Goal: Transaction & Acquisition: Obtain resource

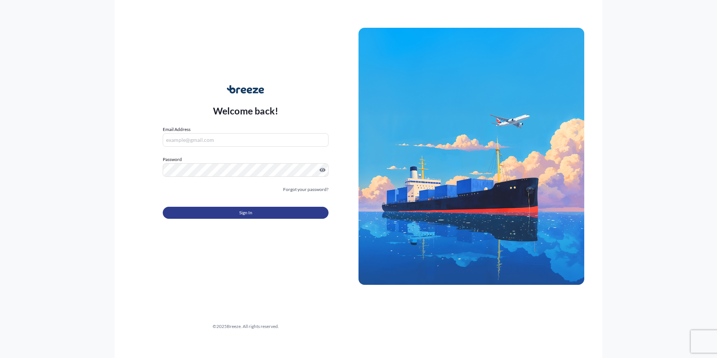
type input "[EMAIL_ADDRESS][DOMAIN_NAME]"
click at [263, 214] on button "Sign In" at bounding box center [246, 213] width 166 height 12
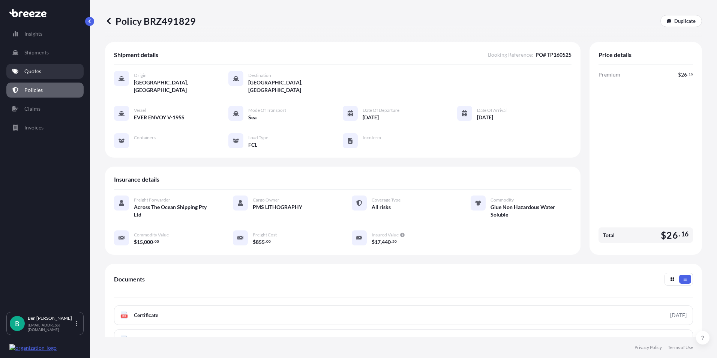
click at [40, 71] on p "Quotes" at bounding box center [32, 70] width 17 height 7
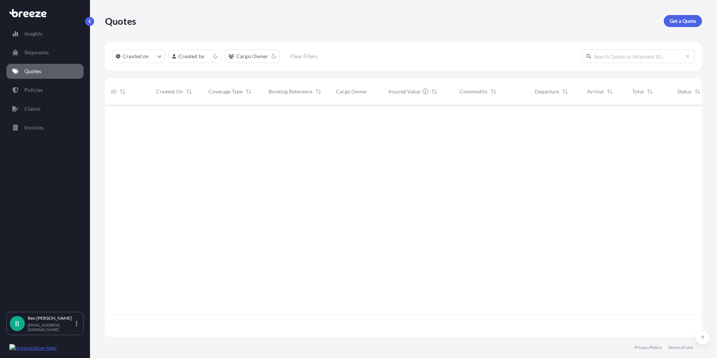
scroll to position [230, 591]
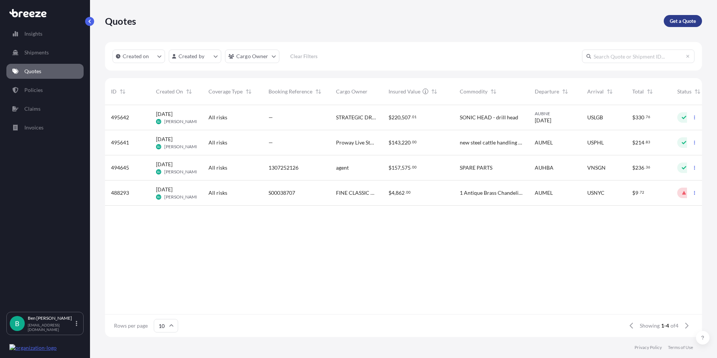
click at [679, 17] on p "Get a Quote" at bounding box center [683, 20] width 26 height 7
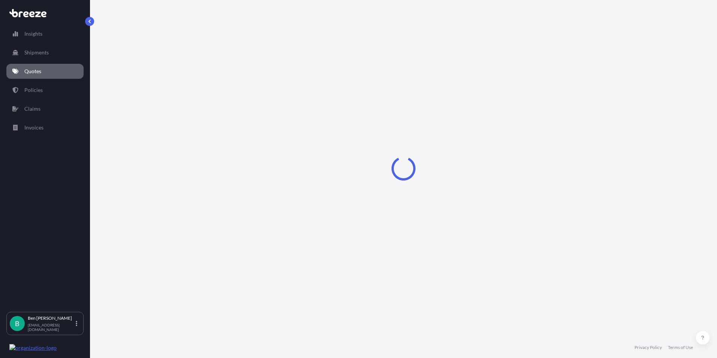
select select "Sea"
select select "1"
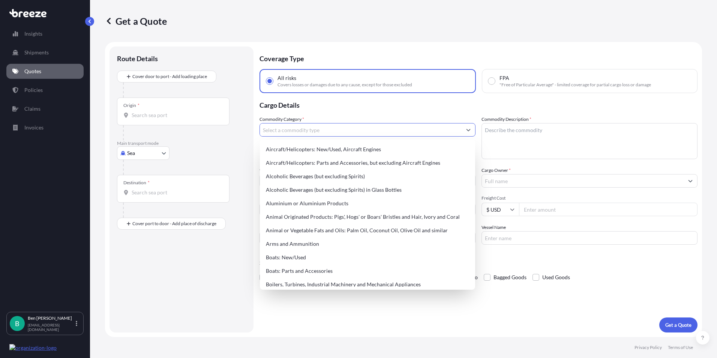
click at [304, 127] on input "Commodity Category *" at bounding box center [361, 129] width 202 height 13
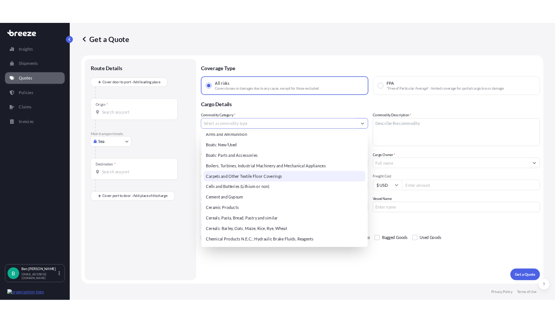
scroll to position [112, 0]
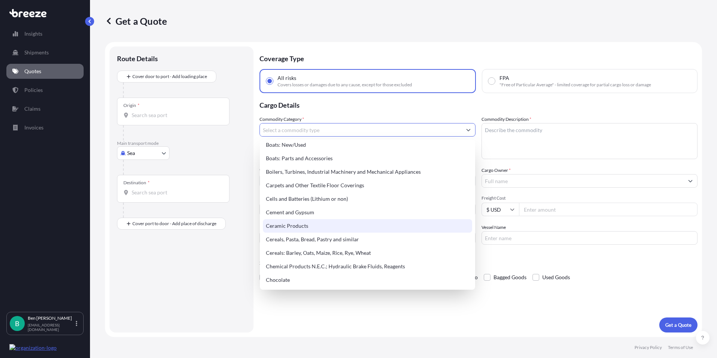
click at [291, 225] on div "Ceramic Products" at bounding box center [367, 225] width 209 height 13
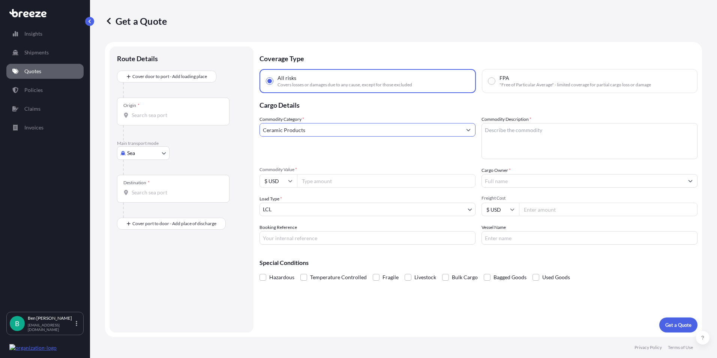
type input "Ceramic Products"
click at [521, 130] on textarea "Commodity Description *" at bounding box center [589, 141] width 216 height 36
drag, startPoint x: 526, startPoint y: 130, endPoint x: 534, endPoint y: 124, distance: 10.2
click at [531, 127] on textarea "Commodity Description *" at bounding box center [589, 141] width 216 height 36
type textarea "Cermaic Trays"
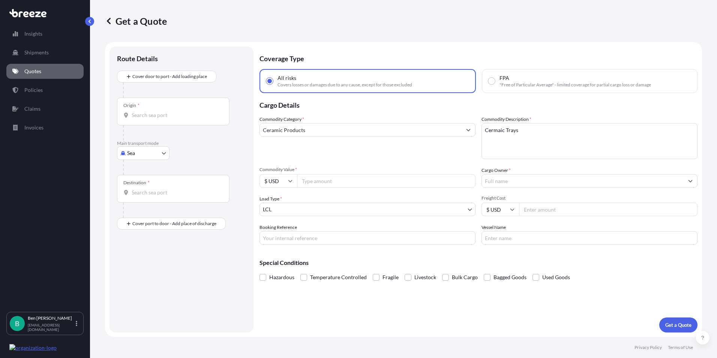
click at [324, 176] on input "Commodity Value *" at bounding box center [386, 180] width 178 height 13
type input "4460"
click at [542, 181] on input "Cargo Owner *" at bounding box center [583, 180] width 202 height 13
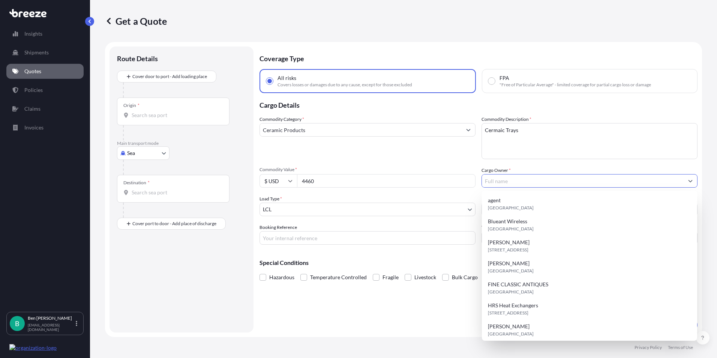
paste input "[PERSON_NAME]"
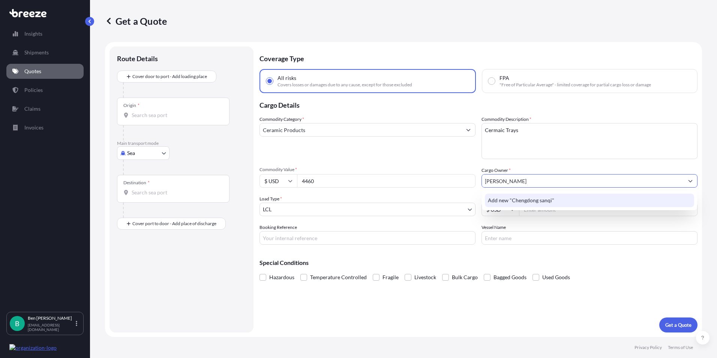
type input "[PERSON_NAME]"
click at [396, 197] on div "Load Type * LCL" at bounding box center [367, 205] width 216 height 21
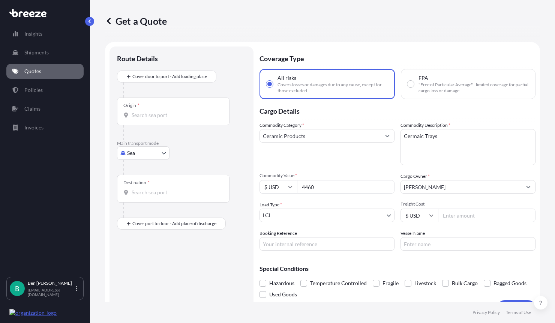
click at [453, 216] on input "Freight Cost" at bounding box center [486, 214] width 97 height 13
click at [429, 218] on input "$ USD" at bounding box center [418, 214] width 37 height 13
click at [429, 213] on icon at bounding box center [431, 215] width 4 height 4
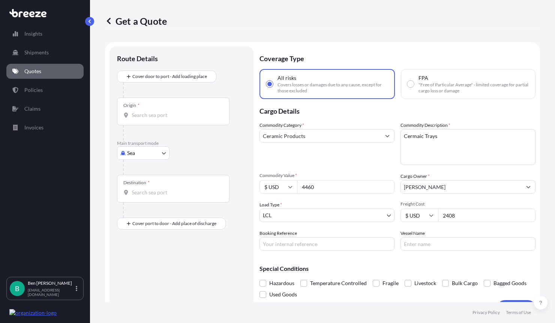
click at [431, 214] on input "$ USD" at bounding box center [418, 214] width 37 height 13
click at [429, 253] on div "€ EUR £ GBP $ USD ؋ AFN $ CAD ¥ CNY ¥ JPY zł PLN $ HKD" at bounding box center [416, 263] width 37 height 75
click at [430, 213] on icon at bounding box center [431, 215] width 4 height 4
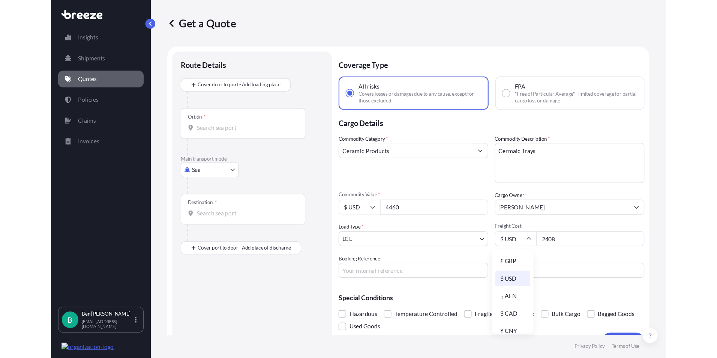
scroll to position [0, 0]
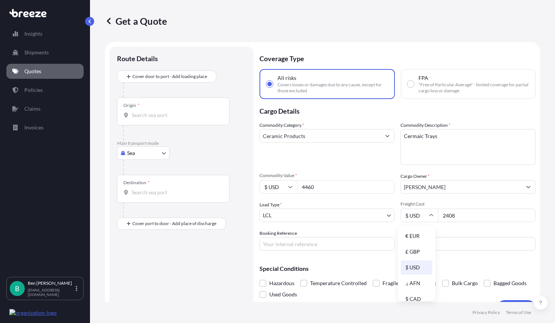
click at [417, 214] on input "$ USD" at bounding box center [418, 214] width 37 height 13
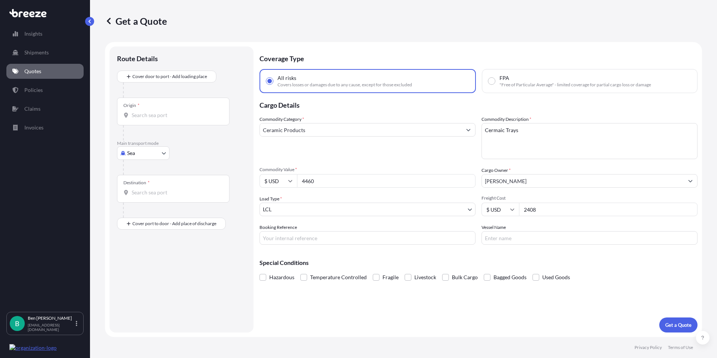
click at [559, 208] on input "2408" at bounding box center [608, 208] width 178 height 13
drag, startPoint x: 559, startPoint y: 208, endPoint x: 514, endPoint y: 211, distance: 44.7
click at [514, 211] on div "$ USD 2408" at bounding box center [589, 208] width 216 height 13
type input "127"
click at [376, 235] on input "Booking Reference" at bounding box center [367, 237] width 216 height 13
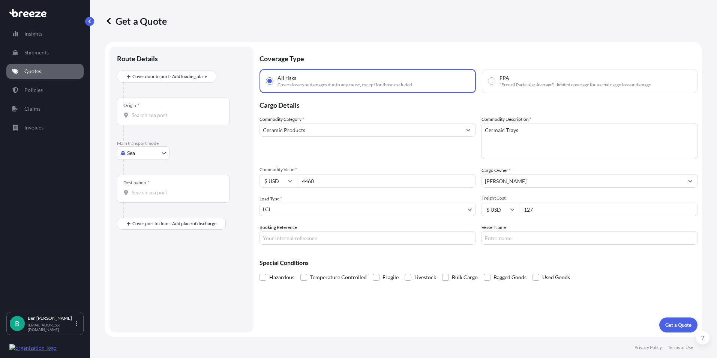
click at [324, 237] on input "Booking Reference" at bounding box center [367, 237] width 216 height 13
paste input "'1308251400"
type input "'1308251400"
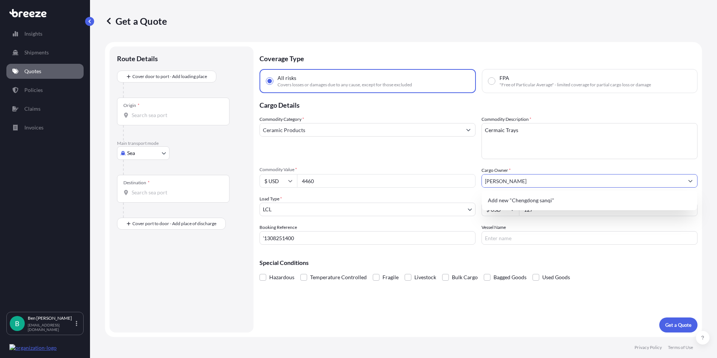
click at [693, 181] on button "Show suggestions" at bounding box center [690, 180] width 13 height 13
click at [542, 199] on span "Add new "Chengdong sanqi"" at bounding box center [521, 199] width 66 height 7
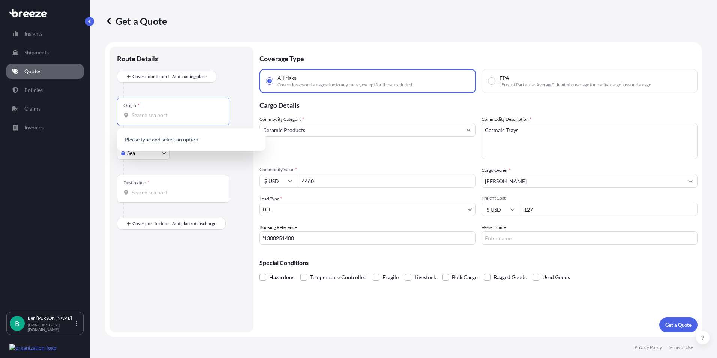
click at [154, 118] on input "Origin *" at bounding box center [176, 114] width 88 height 7
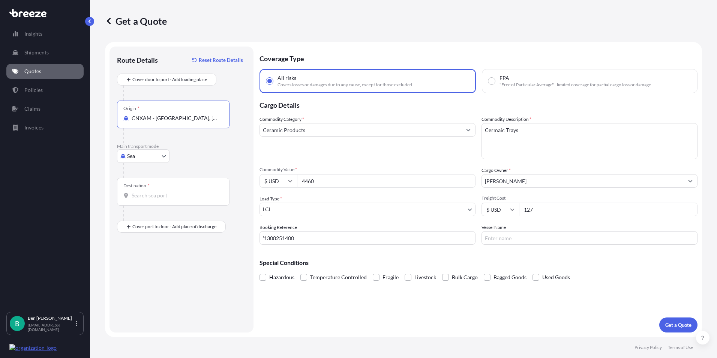
type input "CNXAM - [GEOGRAPHIC_DATA], [GEOGRAPHIC_DATA]"
click at [171, 190] on div "Destination *" at bounding box center [173, 192] width 112 height 28
click at [171, 192] on input "Destination *" at bounding box center [176, 195] width 88 height 7
type input "AUMEL - [GEOGRAPHIC_DATA], [GEOGRAPHIC_DATA]"
click at [679, 324] on p "Get a Quote" at bounding box center [678, 324] width 26 height 7
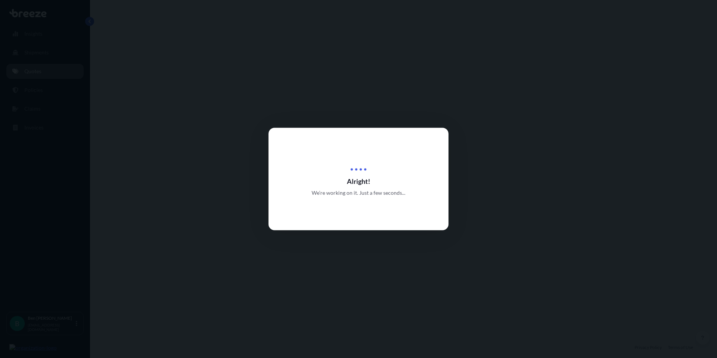
select select "Sea"
select select "1"
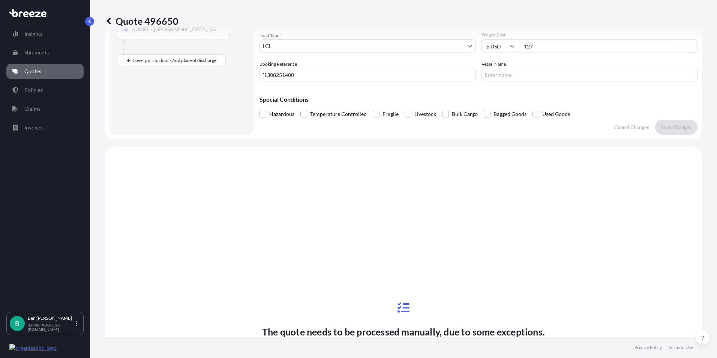
scroll to position [272, 0]
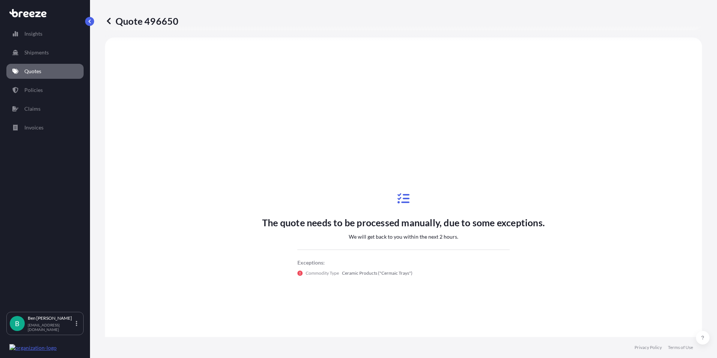
click at [32, 68] on p "Quotes" at bounding box center [32, 70] width 17 height 7
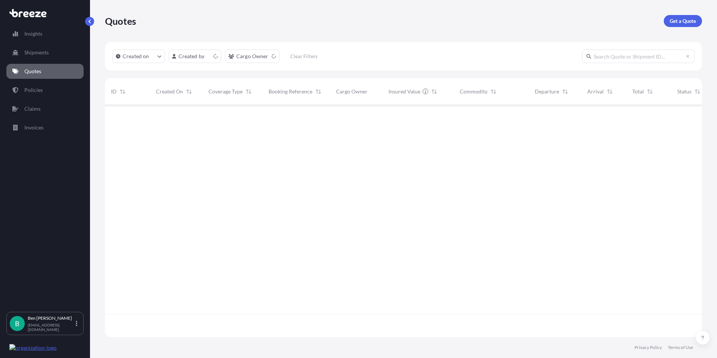
scroll to position [230, 591]
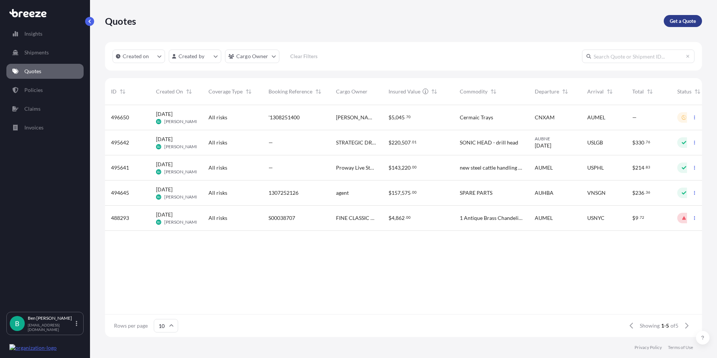
click at [679, 23] on p "Get a Quote" at bounding box center [683, 20] width 26 height 7
select select "Sea"
select select "1"
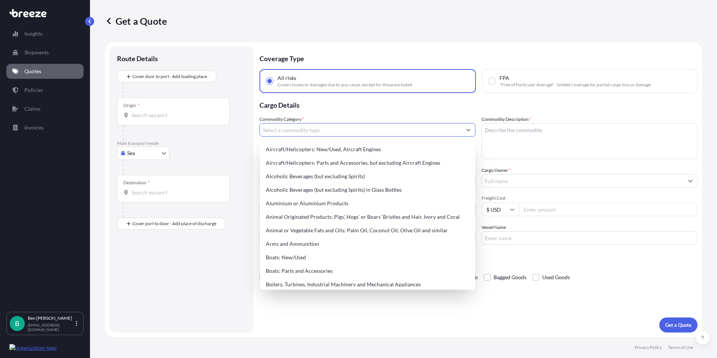
click at [314, 126] on input "Commodity Category *" at bounding box center [361, 129] width 202 height 13
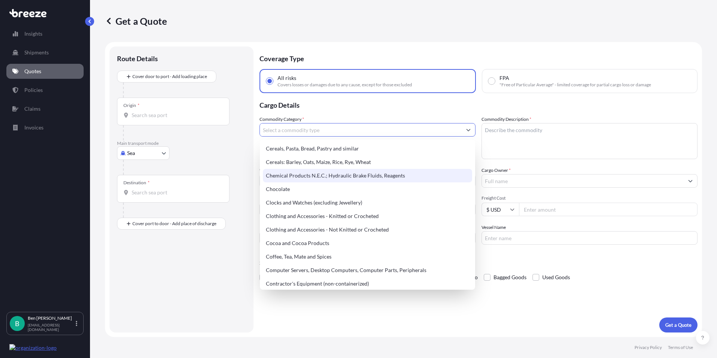
scroll to position [150, 0]
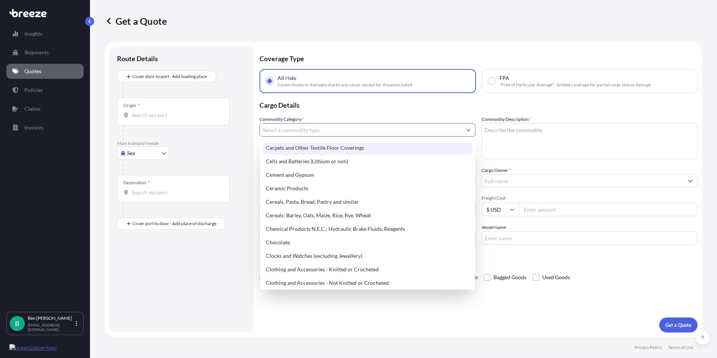
click at [308, 129] on input "Commodity Category *" at bounding box center [361, 129] width 202 height 13
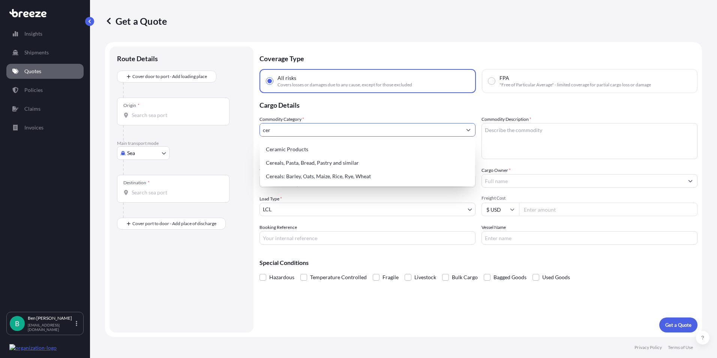
scroll to position [0, 0]
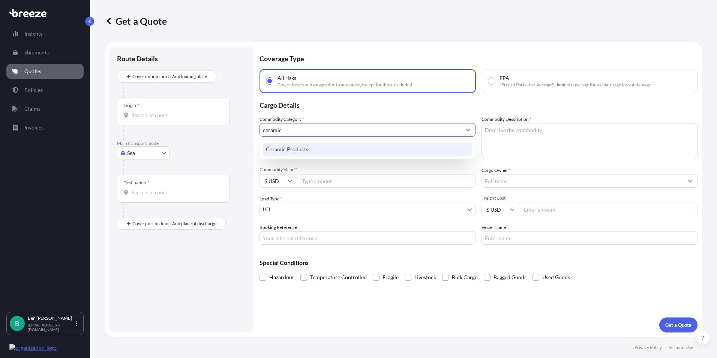
click at [298, 151] on div "Ceramic Products" at bounding box center [367, 148] width 209 height 13
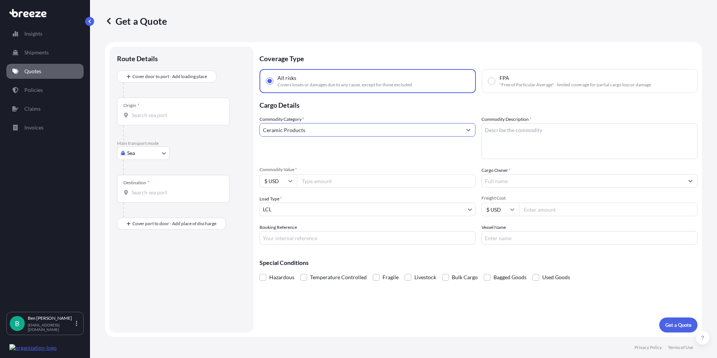
type input "Ceramic Products"
click at [136, 113] on input "Origin *" at bounding box center [176, 114] width 88 height 7
type input "CNXAM - [GEOGRAPHIC_DATA], [GEOGRAPHIC_DATA]"
click at [155, 156] on body "0 options available. 6 options available. Insights Shipments Quotes Policies Cl…" at bounding box center [358, 179] width 717 height 358
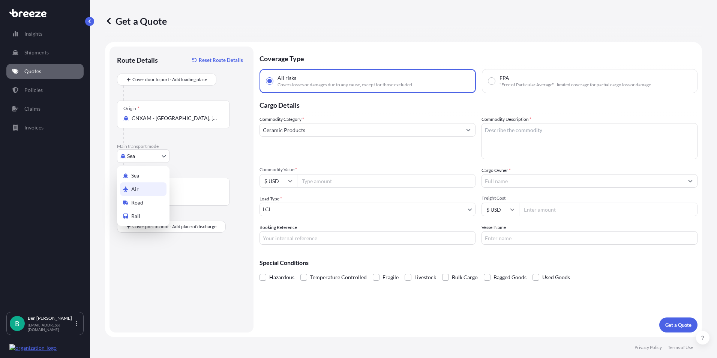
click at [143, 192] on div "Air" at bounding box center [143, 188] width 46 height 13
select select "Air"
click at [171, 114] on input "Origin *" at bounding box center [176, 117] width 88 height 7
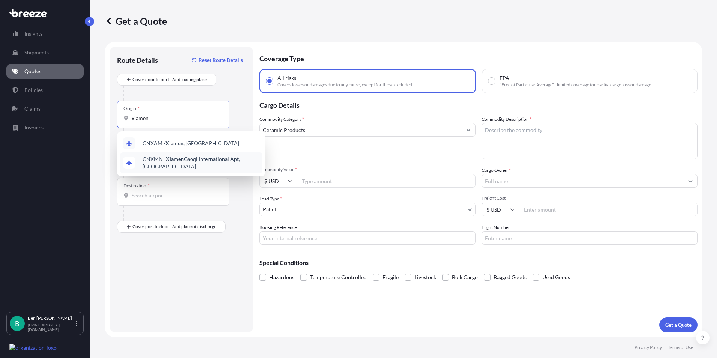
click at [190, 161] on span "CNXMN - Xiamen Gaoqi International Apt, [GEOGRAPHIC_DATA]" at bounding box center [200, 162] width 117 height 15
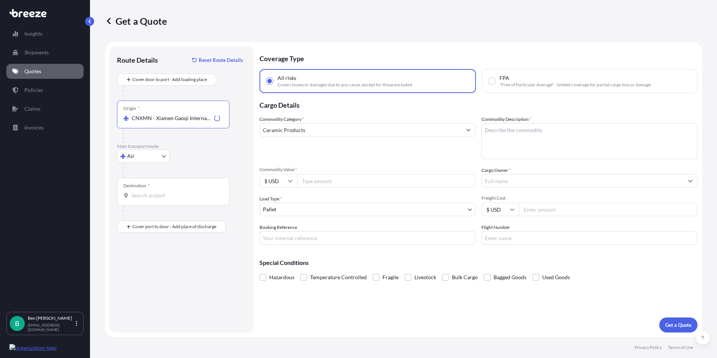
type input "CNXMN - Xiamen Gaoqi International Apt, [GEOGRAPHIC_DATA]"
click at [156, 195] on input "Destination *" at bounding box center [176, 195] width 88 height 7
type input "AUMEL - [GEOGRAPHIC_DATA], [GEOGRAPHIC_DATA]"
click at [344, 183] on input "Commodity Value *" at bounding box center [386, 180] width 178 height 13
click at [330, 181] on input "Commodity Value *" at bounding box center [386, 180] width 178 height 13
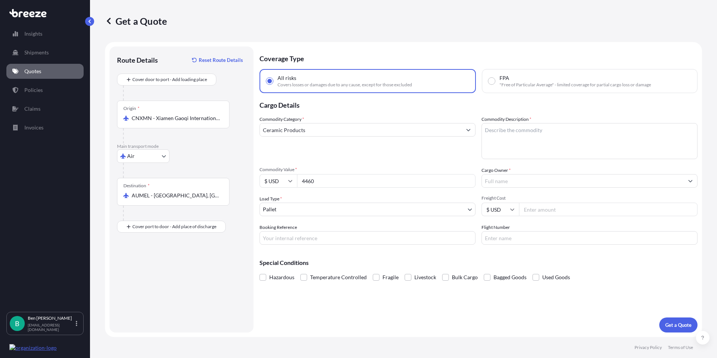
type input "4460"
click at [547, 175] on input "Cargo Owner *" at bounding box center [583, 180] width 202 height 13
click at [509, 129] on textarea "Commodity Description *" at bounding box center [589, 141] width 216 height 36
type textarea "Ceramic Trays"
click at [509, 175] on input "Cargo Owner *" at bounding box center [583, 180] width 202 height 13
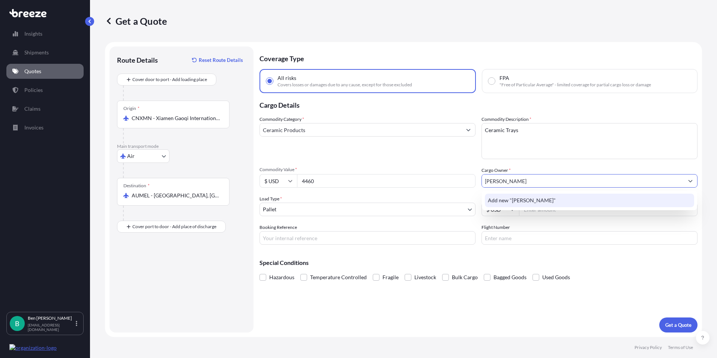
click at [499, 199] on span "Add new "[PERSON_NAME]"" at bounding box center [522, 199] width 68 height 7
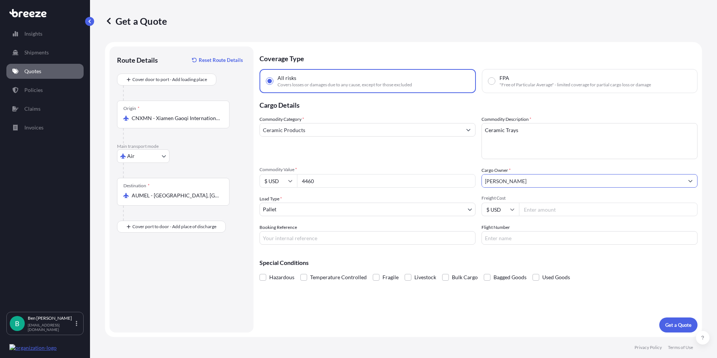
type input "[PERSON_NAME]"
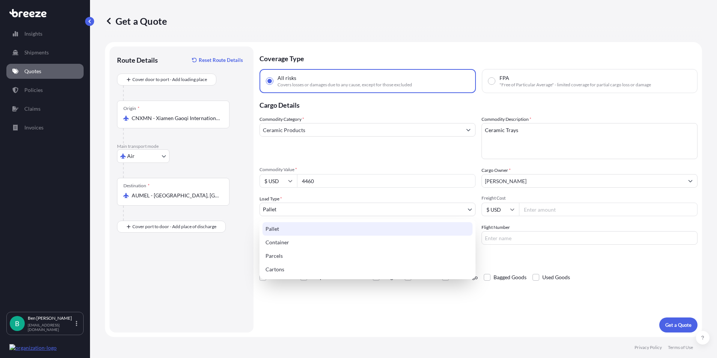
click at [463, 211] on body "Insights Shipments Quotes Policies Claims Invoices B [PERSON_NAME] [PERSON_NAME…" at bounding box center [358, 179] width 717 height 358
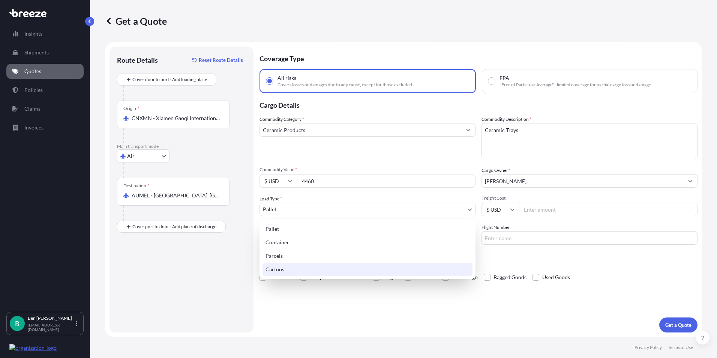
click at [295, 270] on div "Cartons" at bounding box center [367, 268] width 210 height 13
select select "4"
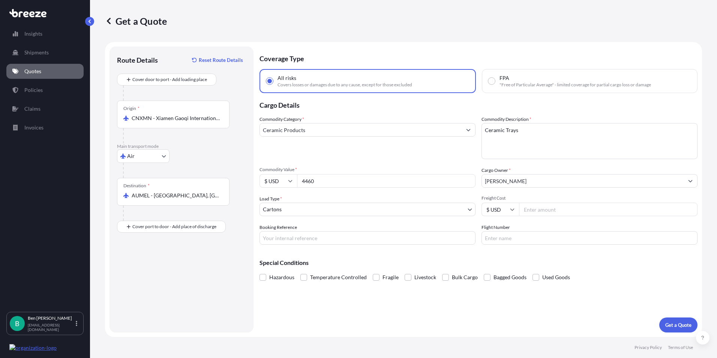
click at [576, 205] on input "Freight Cost" at bounding box center [608, 208] width 178 height 13
drag, startPoint x: 531, startPoint y: 244, endPoint x: 530, endPoint y: 241, distance: 3.8
click at [530, 243] on div "Coverage Type All risks Covers losses or damages due to any cause, except for t…" at bounding box center [478, 189] width 438 height 286
click at [549, 210] on input "Freight Cost" at bounding box center [608, 208] width 178 height 13
type input "1922"
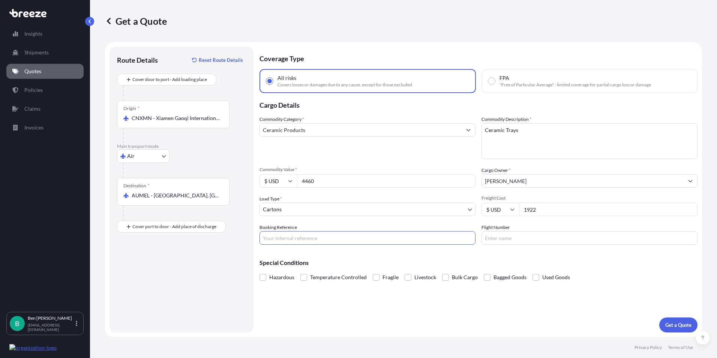
click at [307, 237] on input "Booking Reference" at bounding box center [367, 237] width 216 height 13
click at [295, 235] on input "Booking Reference" at bounding box center [367, 237] width 216 height 13
paste input "'1308251400"
type input "'1308251400"
click at [679, 324] on p "Get a Quote" at bounding box center [678, 324] width 26 height 7
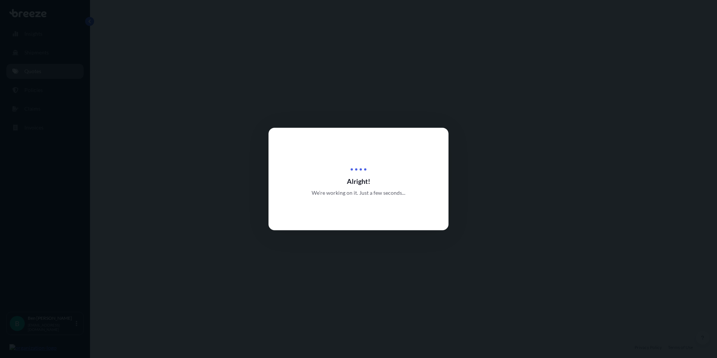
select select "Air"
select select "4"
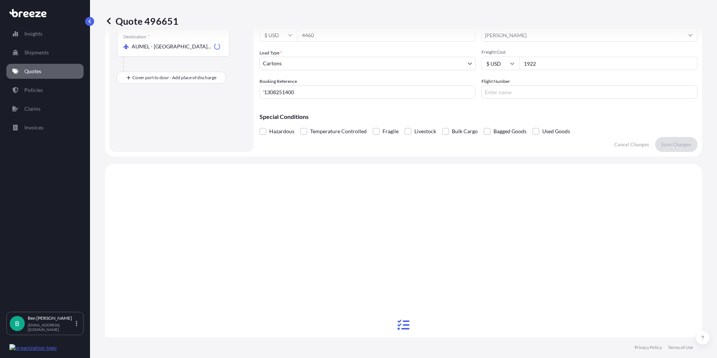
scroll to position [272, 0]
